Goal: Register for event/course

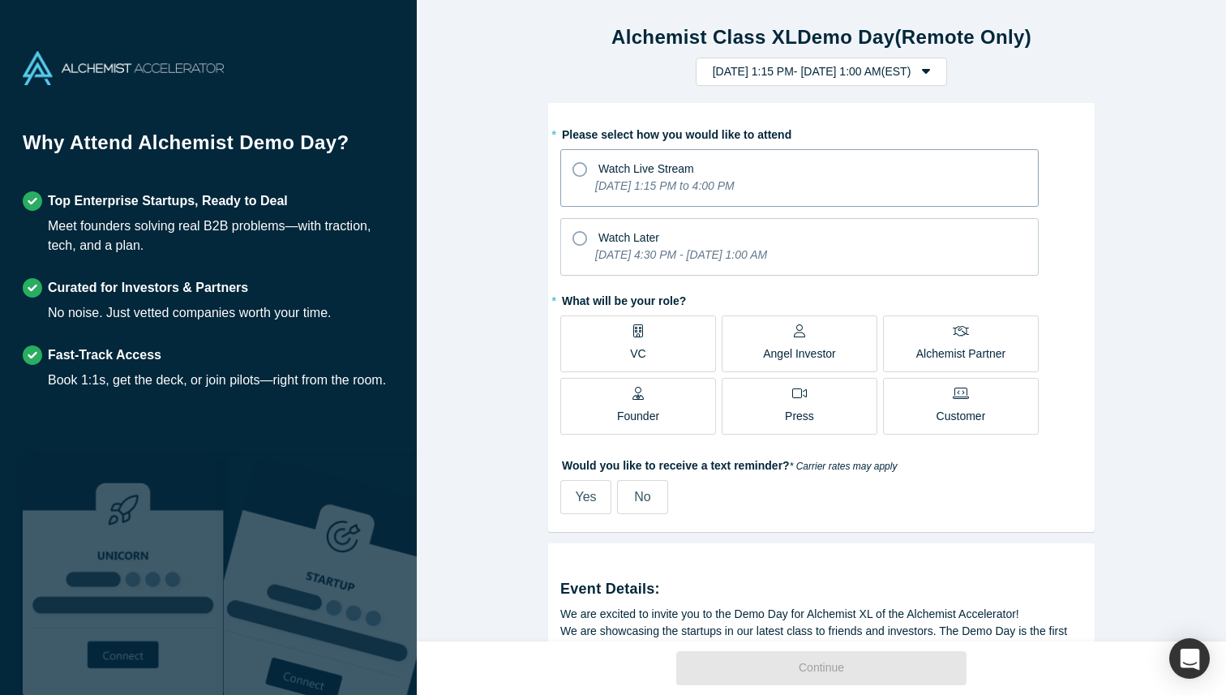
click at [672, 172] on span "Watch Live Stream" at bounding box center [647, 168] width 96 height 13
click at [0, 0] on input "Watch Live Stream [DATE] 1:15 PM to 4:00 PM" at bounding box center [0, 0] width 0 height 0
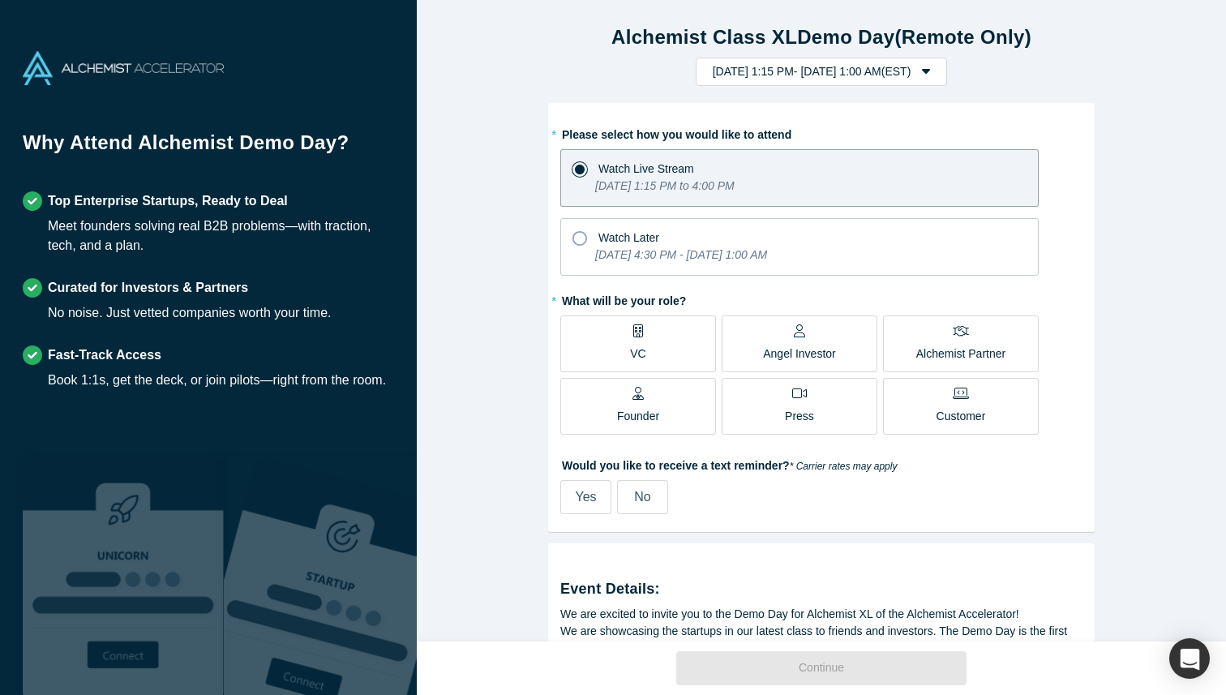
click at [653, 396] on div "Founder" at bounding box center [638, 406] width 42 height 38
click at [0, 0] on input "Founder" at bounding box center [0, 0] width 0 height 0
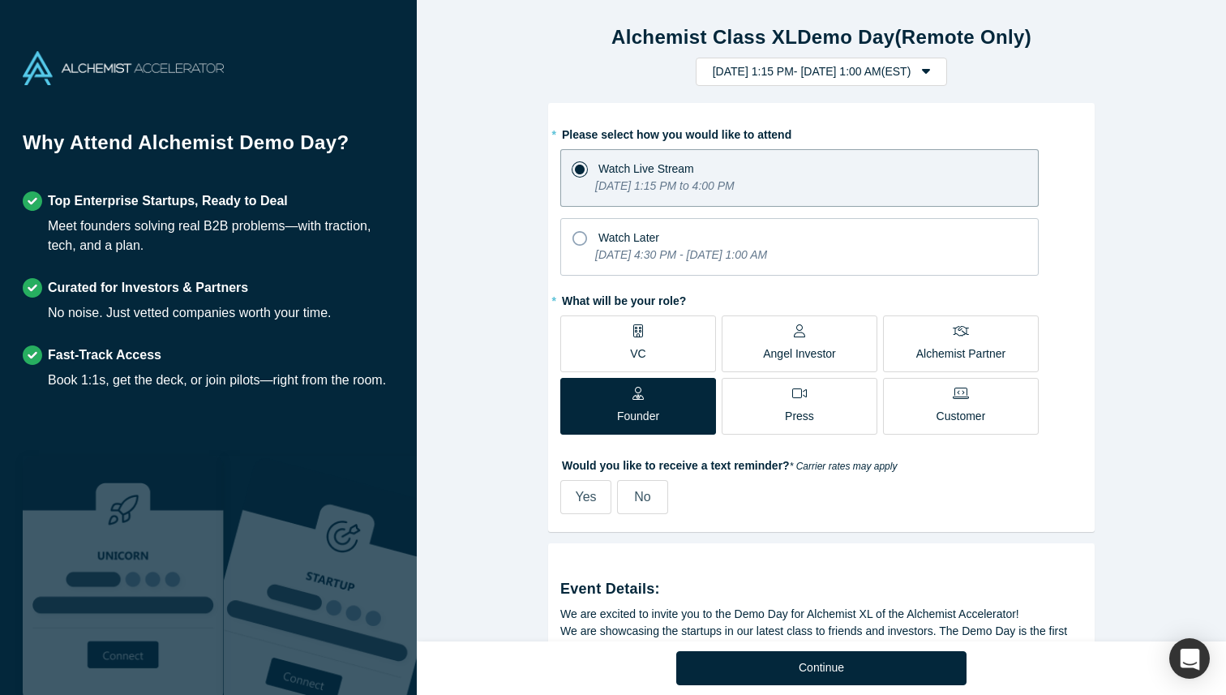
click at [650, 486] on label "No" at bounding box center [642, 497] width 51 height 34
click at [0, 0] on input "No" at bounding box center [0, 0] width 0 height 0
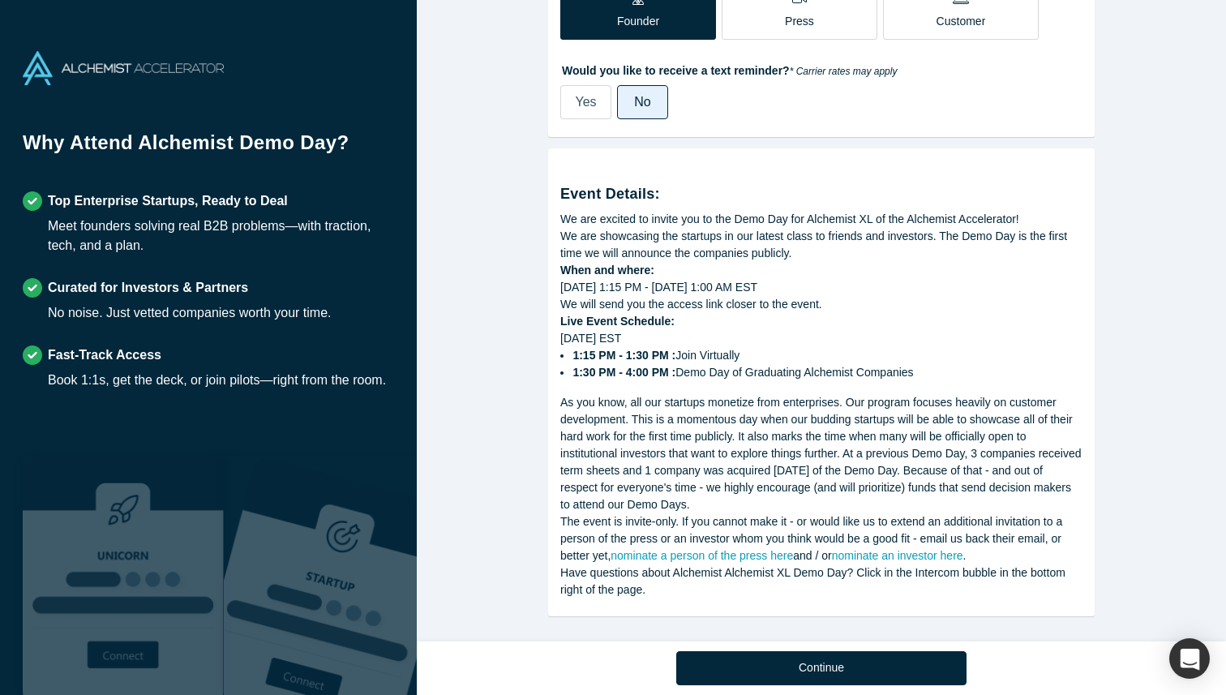
scroll to position [404, 0]
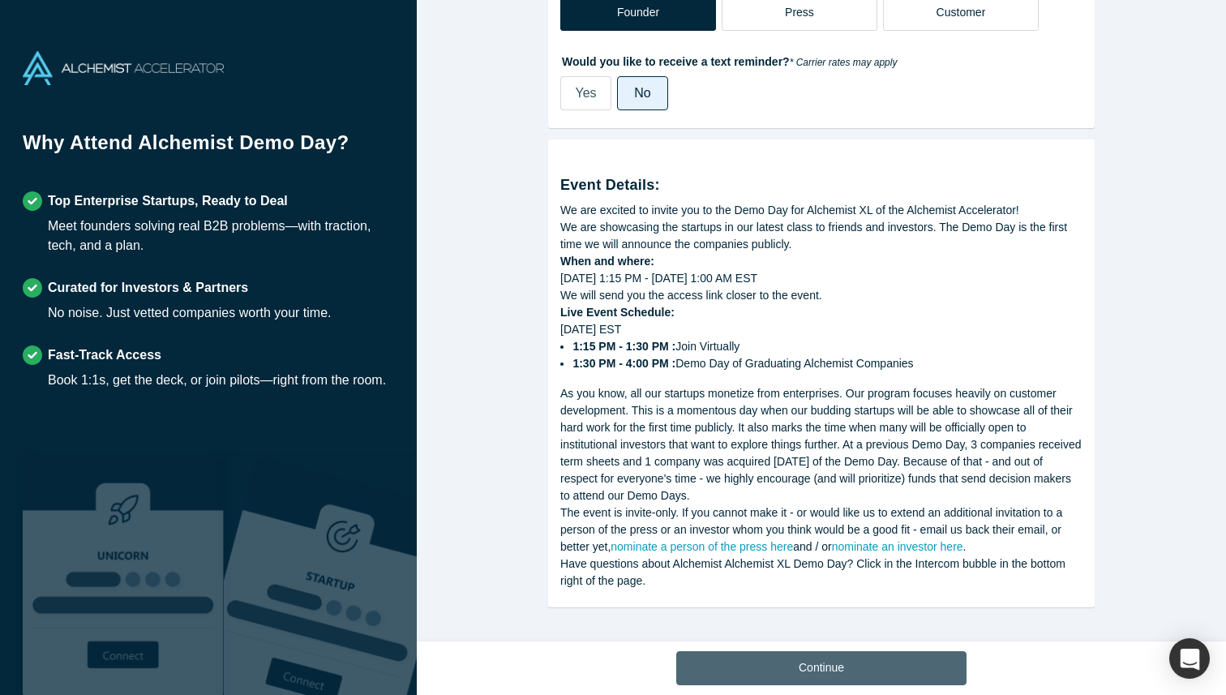
click at [775, 656] on button "Continue" at bounding box center [821, 668] width 290 height 34
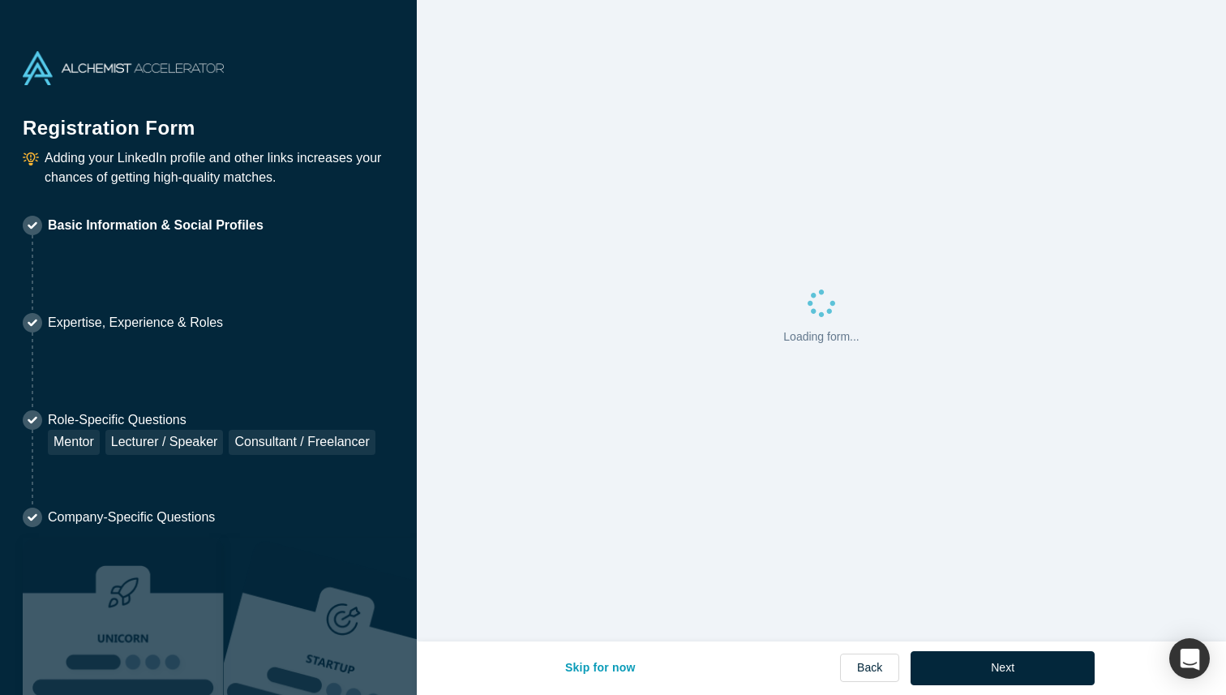
select select "US"
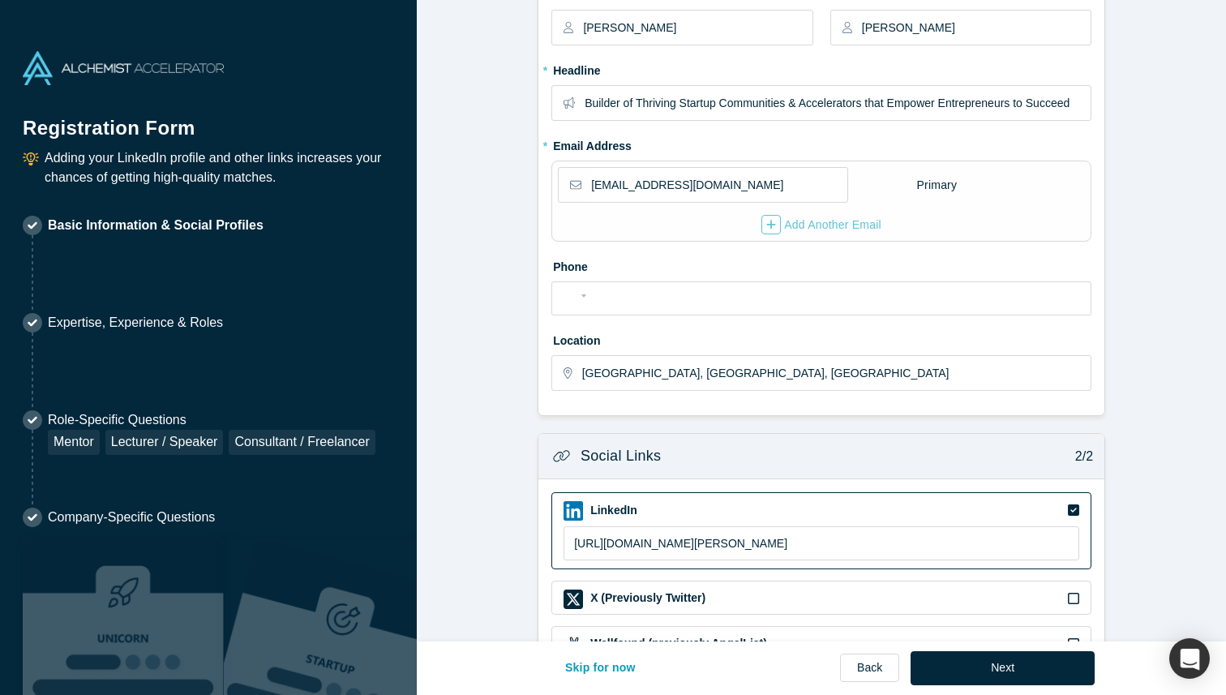
scroll to position [175, 0]
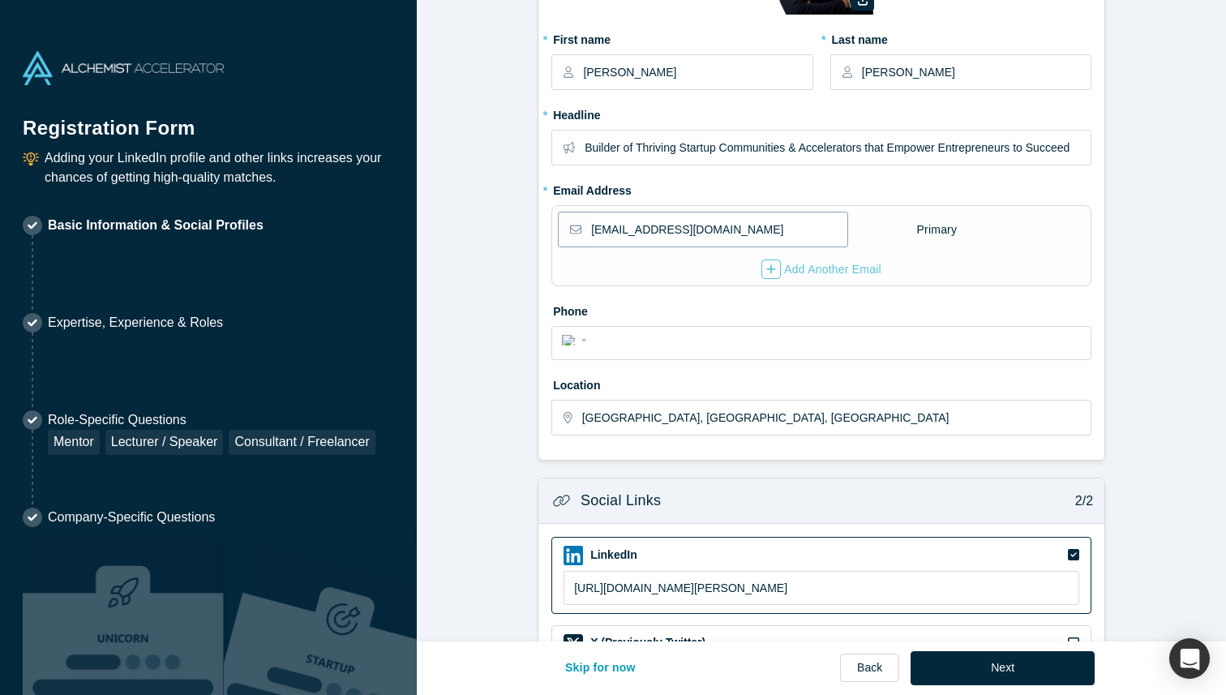
click at [732, 235] on input "[EMAIL_ADDRESS][DOMAIN_NAME]" at bounding box center [718, 229] width 255 height 34
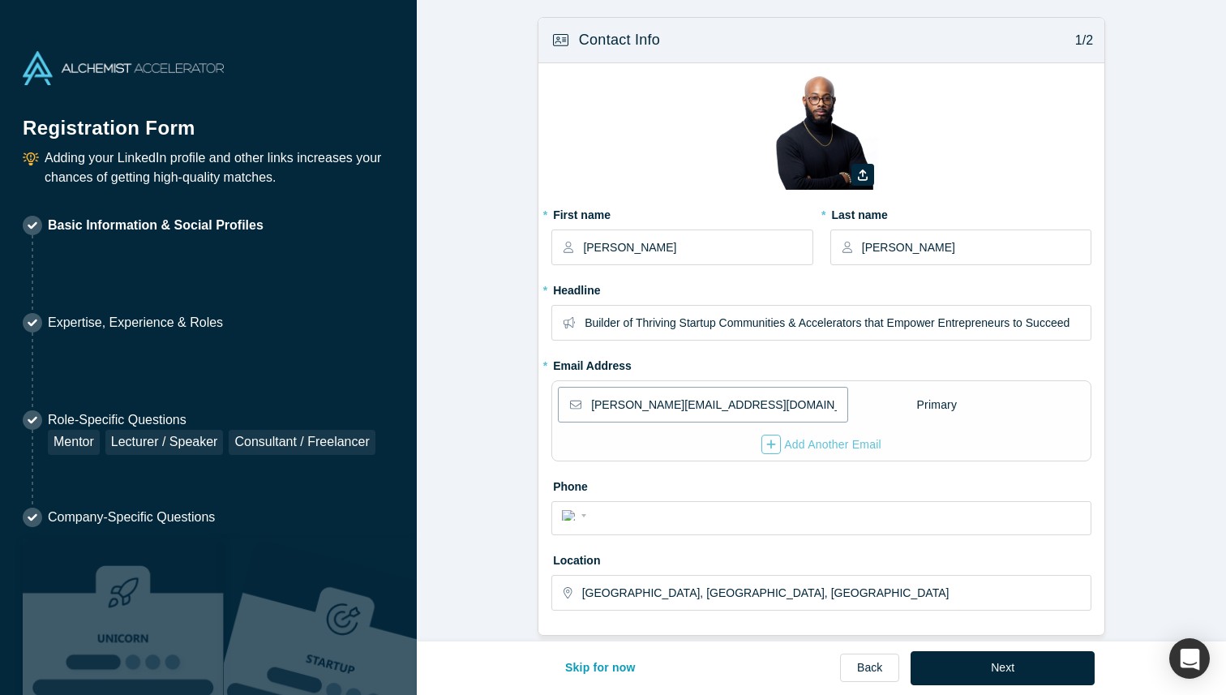
scroll to position [411, 0]
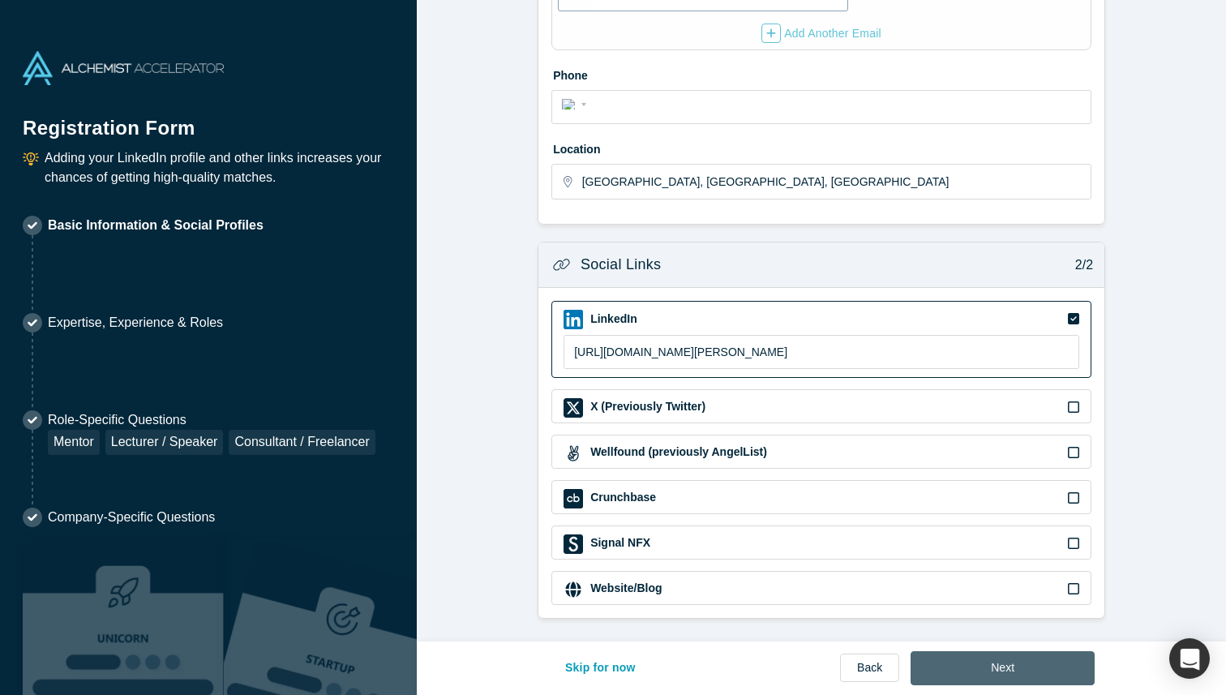
type input "[PERSON_NAME][EMAIL_ADDRESS][DOMAIN_NAME]"
click at [994, 655] on button "Next" at bounding box center [1003, 668] width 184 height 34
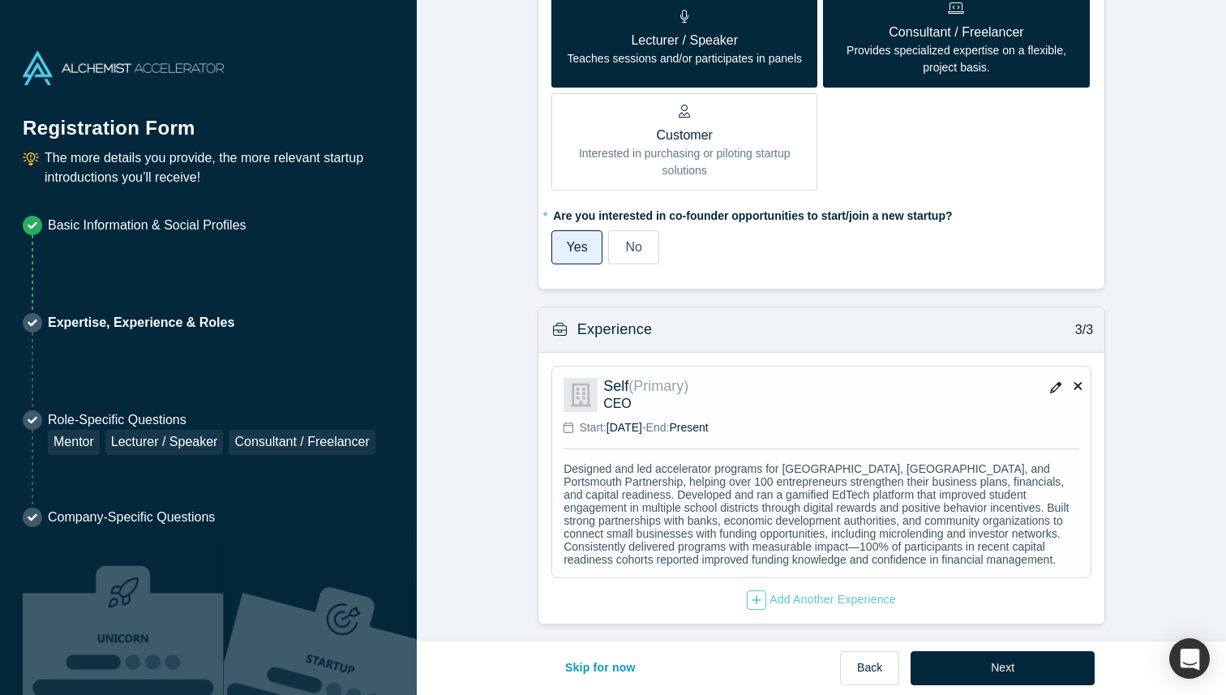
scroll to position [950, 0]
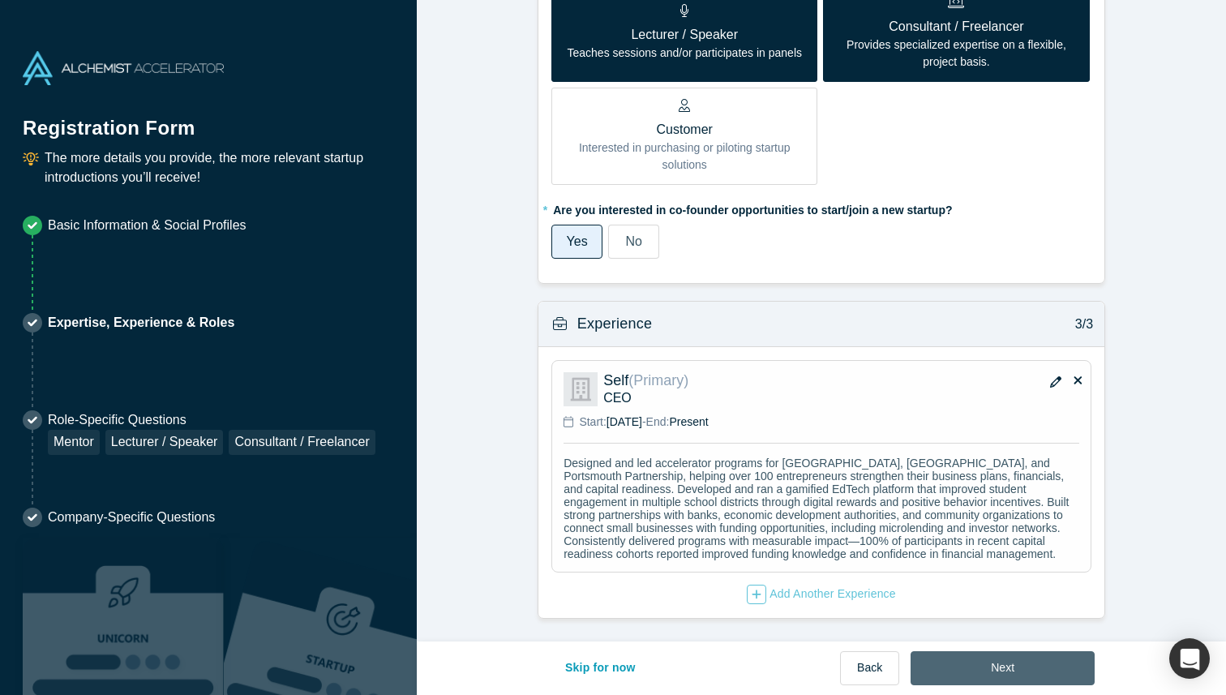
click at [981, 663] on button "Next" at bounding box center [1003, 668] width 184 height 34
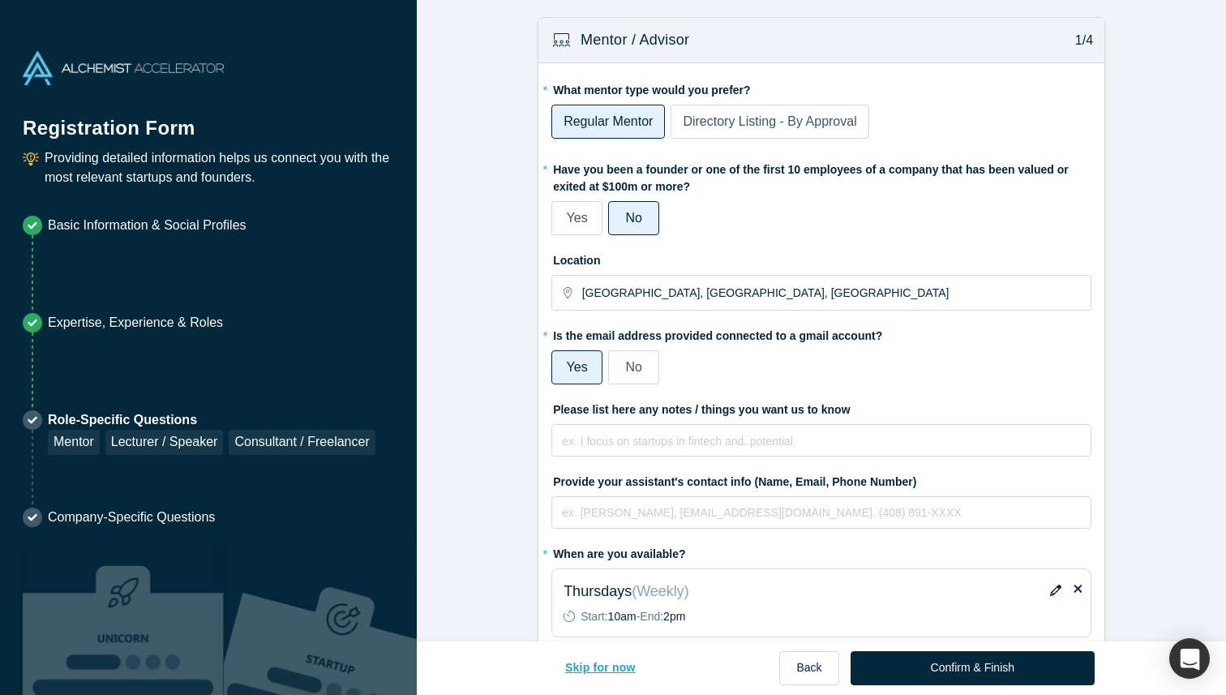
click at [625, 663] on button "Skip for now" at bounding box center [600, 668] width 105 height 34
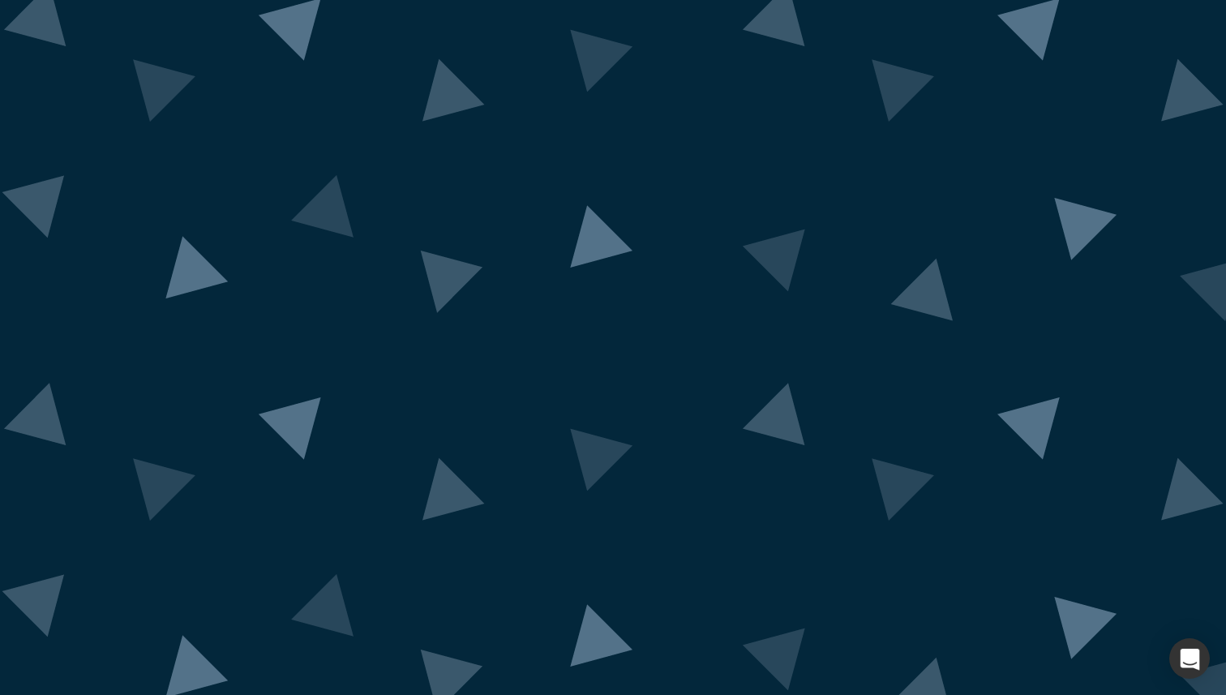
scroll to position [4, 0]
drag, startPoint x: 612, startPoint y: 265, endPoint x: 800, endPoint y: 268, distance: 188.2
copy div "Alchemist Accelerator Demo Day"
